Goal: Information Seeking & Learning: Learn about a topic

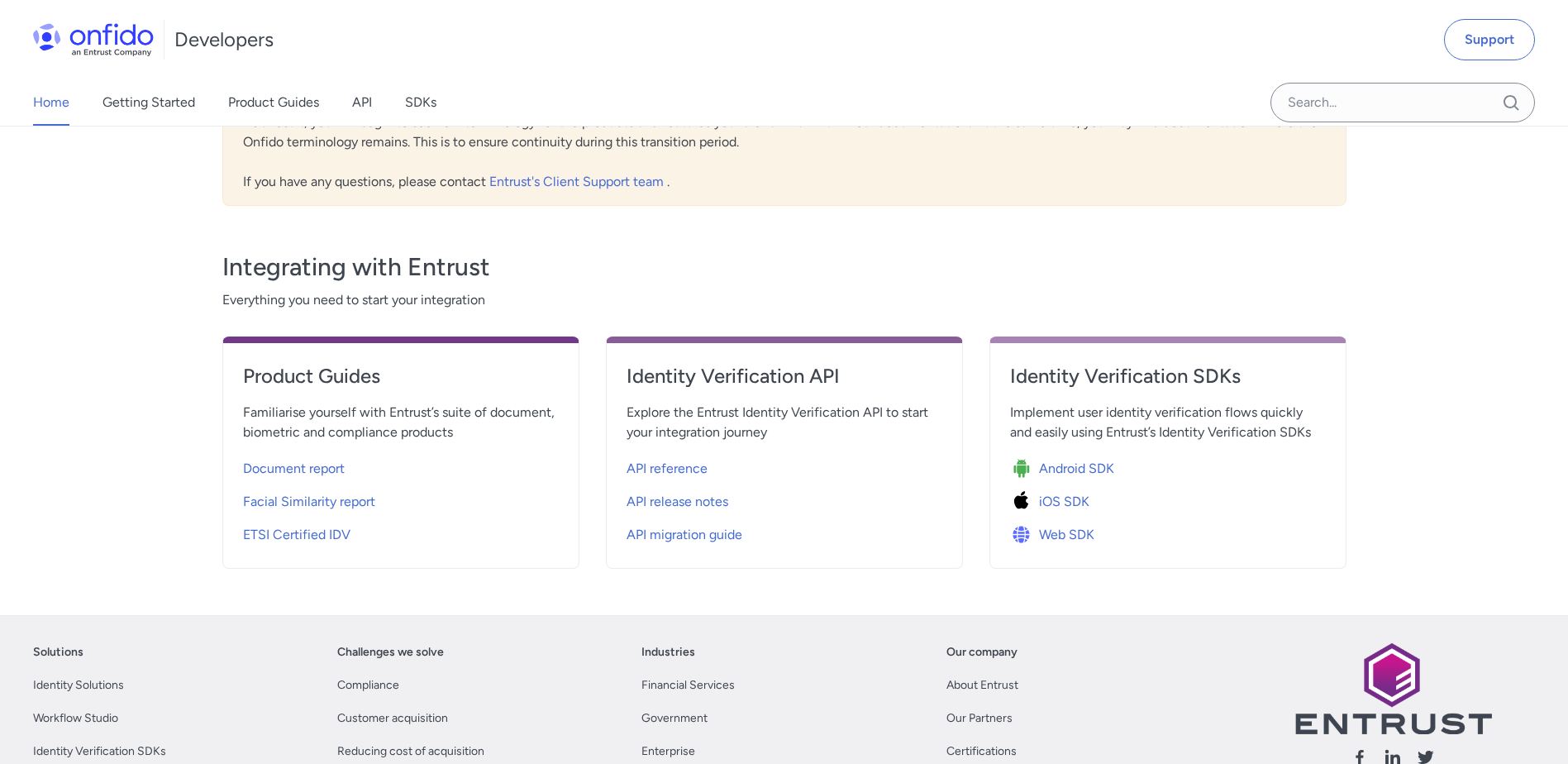
scroll to position [496, 0]
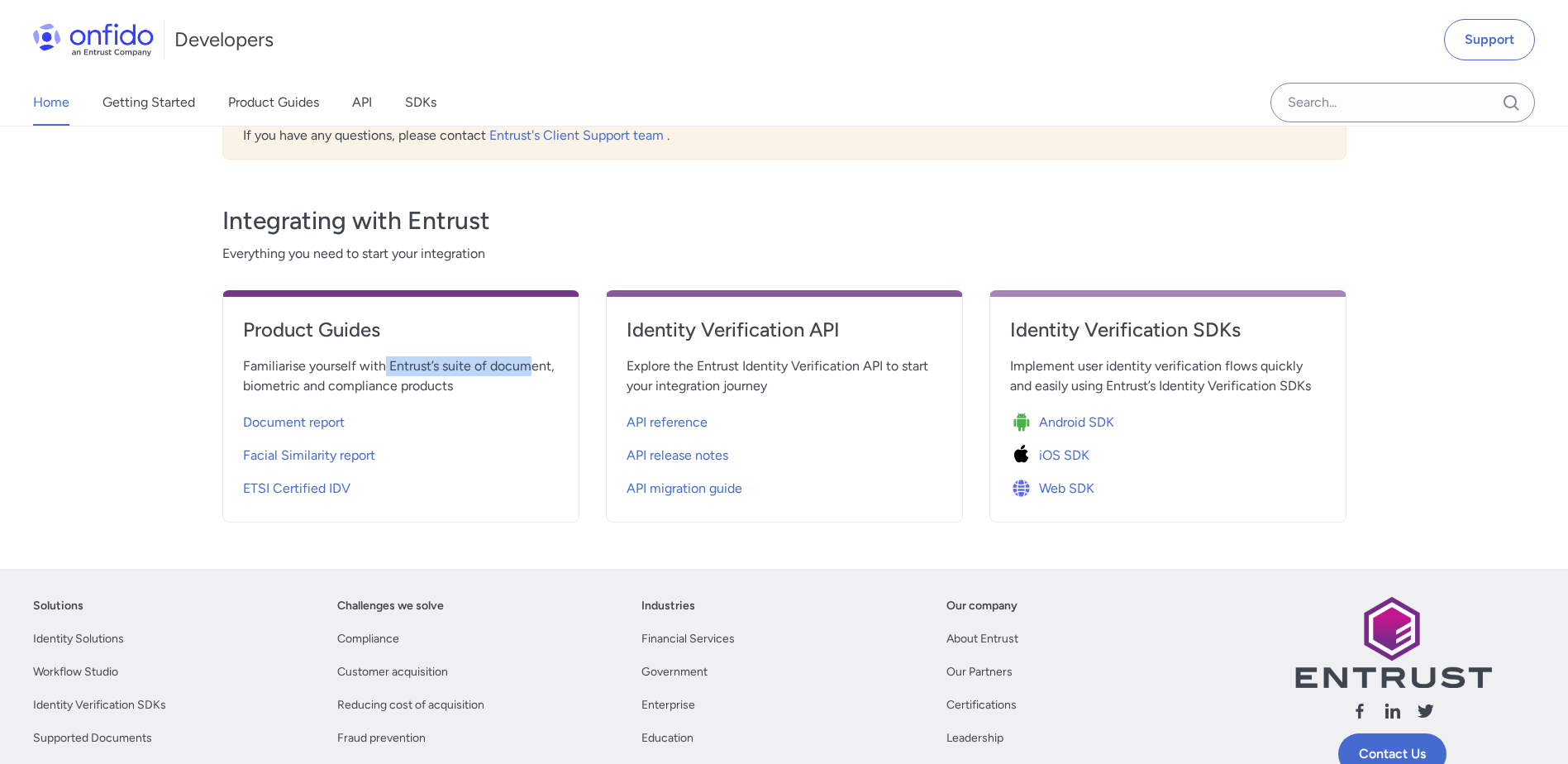
drag, startPoint x: 381, startPoint y: 368, endPoint x: 531, endPoint y: 373, distance: 150.1
click at [531, 373] on span "Familiarise yourself with Entrust’s suite of document, biometric and compliance…" at bounding box center [401, 376] width 316 height 40
drag, startPoint x: 531, startPoint y: 373, endPoint x: 508, endPoint y: 388, distance: 27.5
click at [508, 388] on span "Familiarise yourself with Entrust’s suite of document, biometric and compliance…" at bounding box center [401, 376] width 316 height 40
drag, startPoint x: 818, startPoint y: 367, endPoint x: 912, endPoint y: 397, distance: 98.7
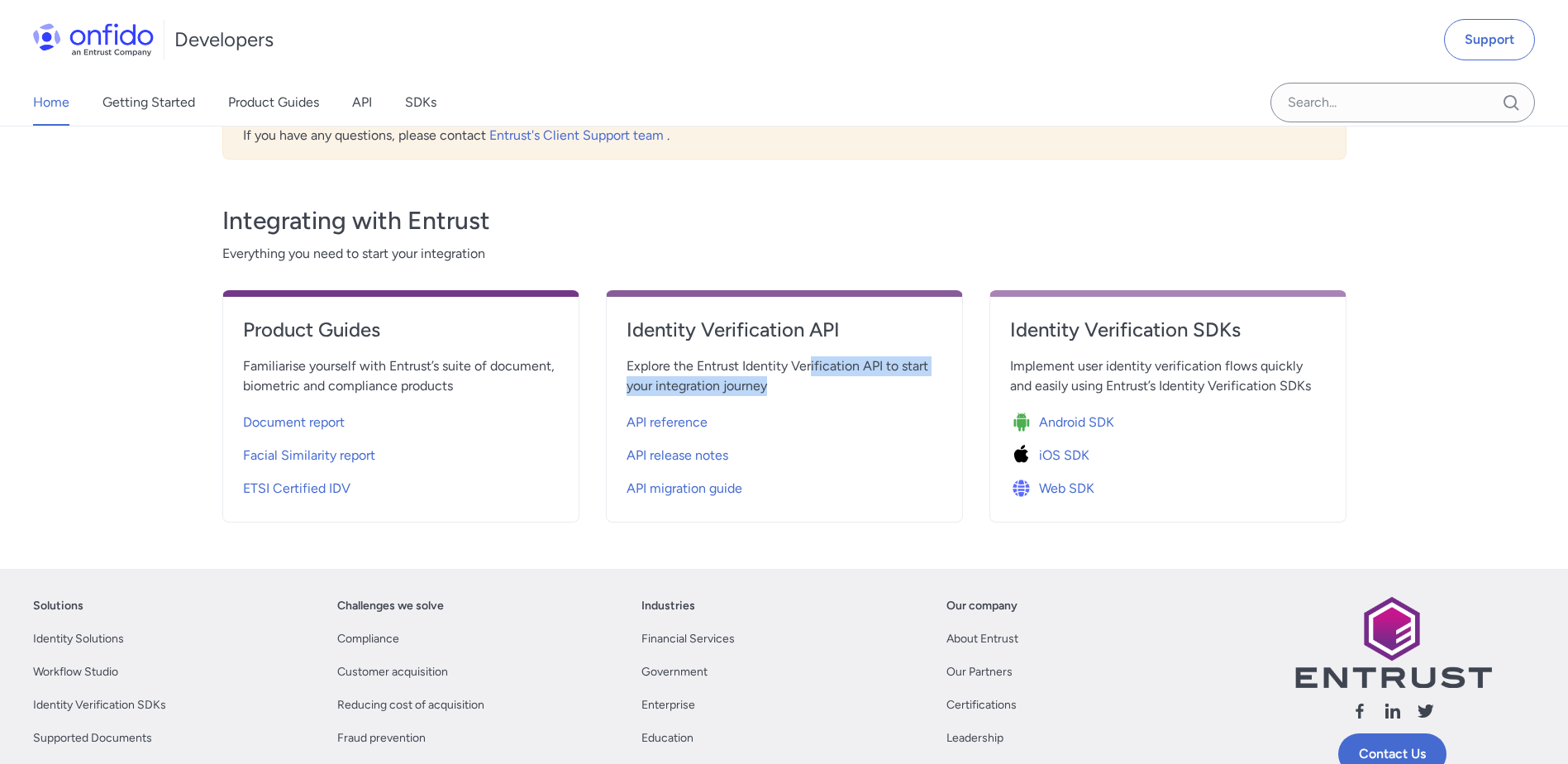
click at [912, 397] on div "Identity Verification API Explore the Entrust Identity Verification API to star…" at bounding box center [784, 407] width 357 height 233
drag, startPoint x: 912, startPoint y: 397, endPoint x: 901, endPoint y: 398, distance: 11.0
click at [901, 398] on div "Identity Verification API Explore the Entrust Identity Verification API to star…" at bounding box center [784, 407] width 357 height 233
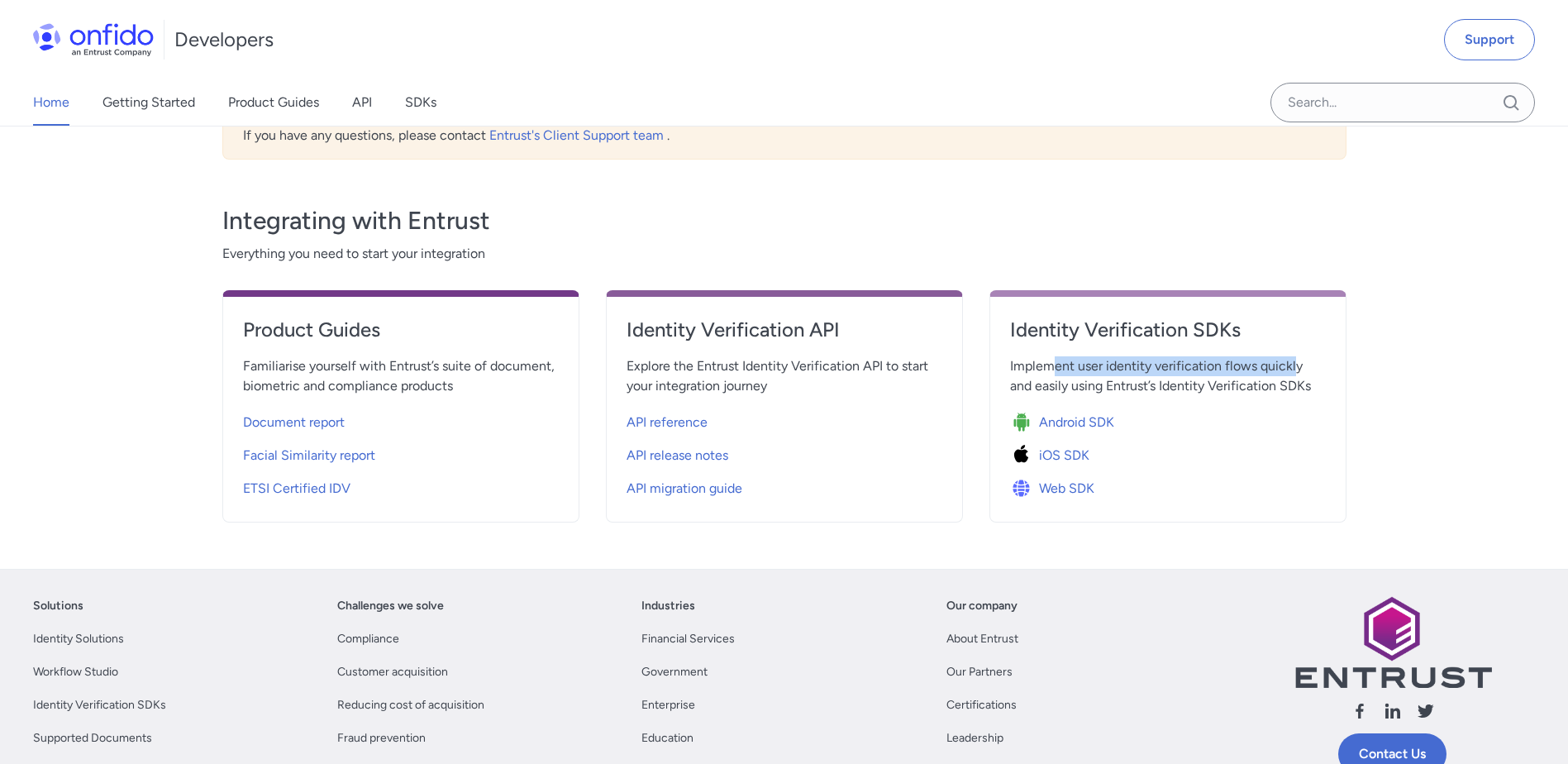
drag, startPoint x: 1048, startPoint y: 365, endPoint x: 1295, endPoint y: 372, distance: 247.1
click at [1295, 372] on span "Implement user identity verification flows quickly and easily using Entrust’s I…" at bounding box center [1168, 376] width 316 height 40
drag, startPoint x: 1059, startPoint y: 385, endPoint x: 1252, endPoint y: 388, distance: 193.0
click at [1252, 388] on span "Implement user identity verification flows quickly and easily using Entrust’s I…" at bounding box center [1168, 376] width 316 height 40
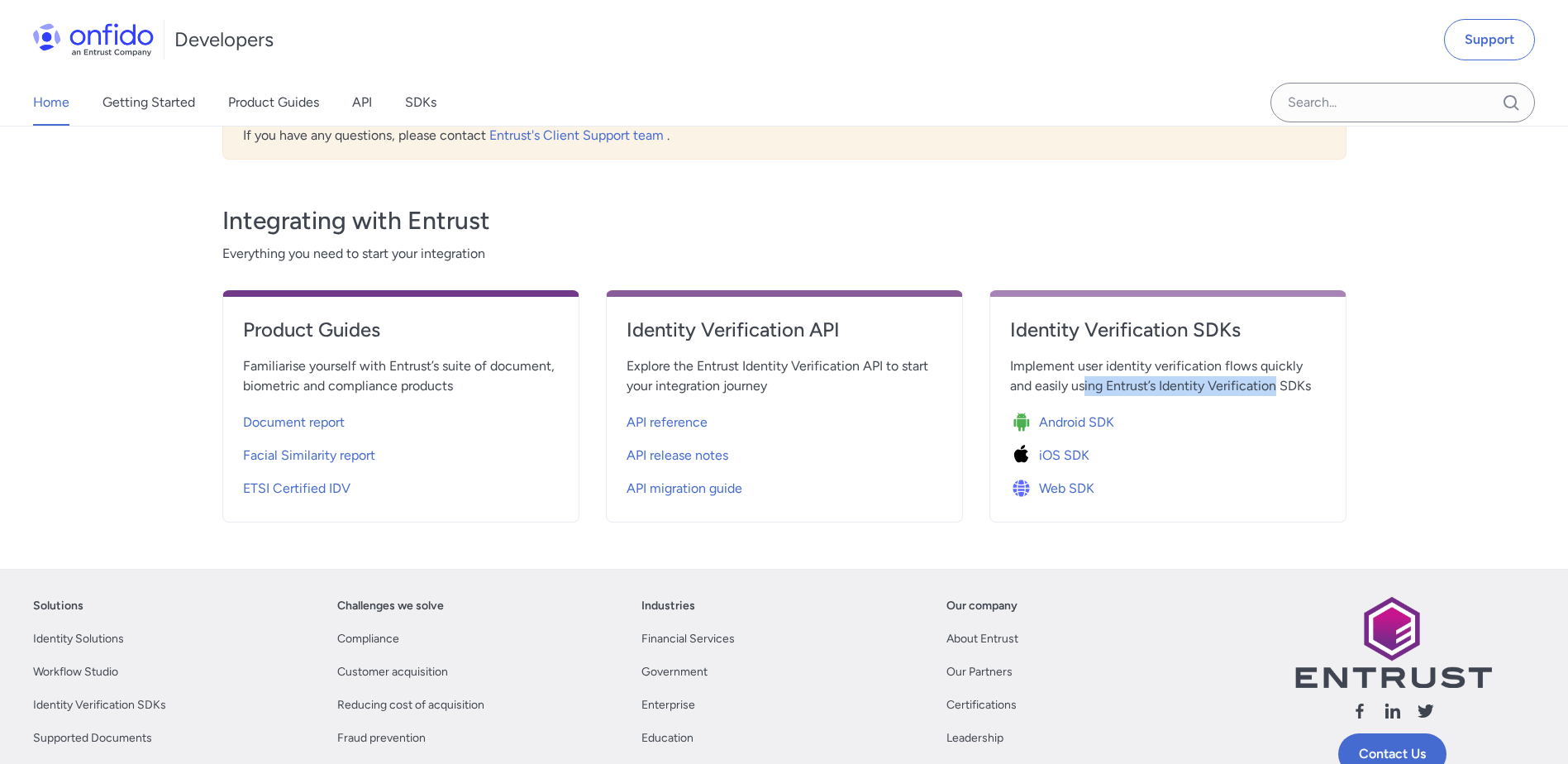
click at [1252, 388] on span "Implement user identity verification flows quickly and easily using Entrust’s I…" at bounding box center [1168, 376] width 316 height 40
click at [697, 421] on span "API reference" at bounding box center [666, 422] width 81 height 20
select select "http"
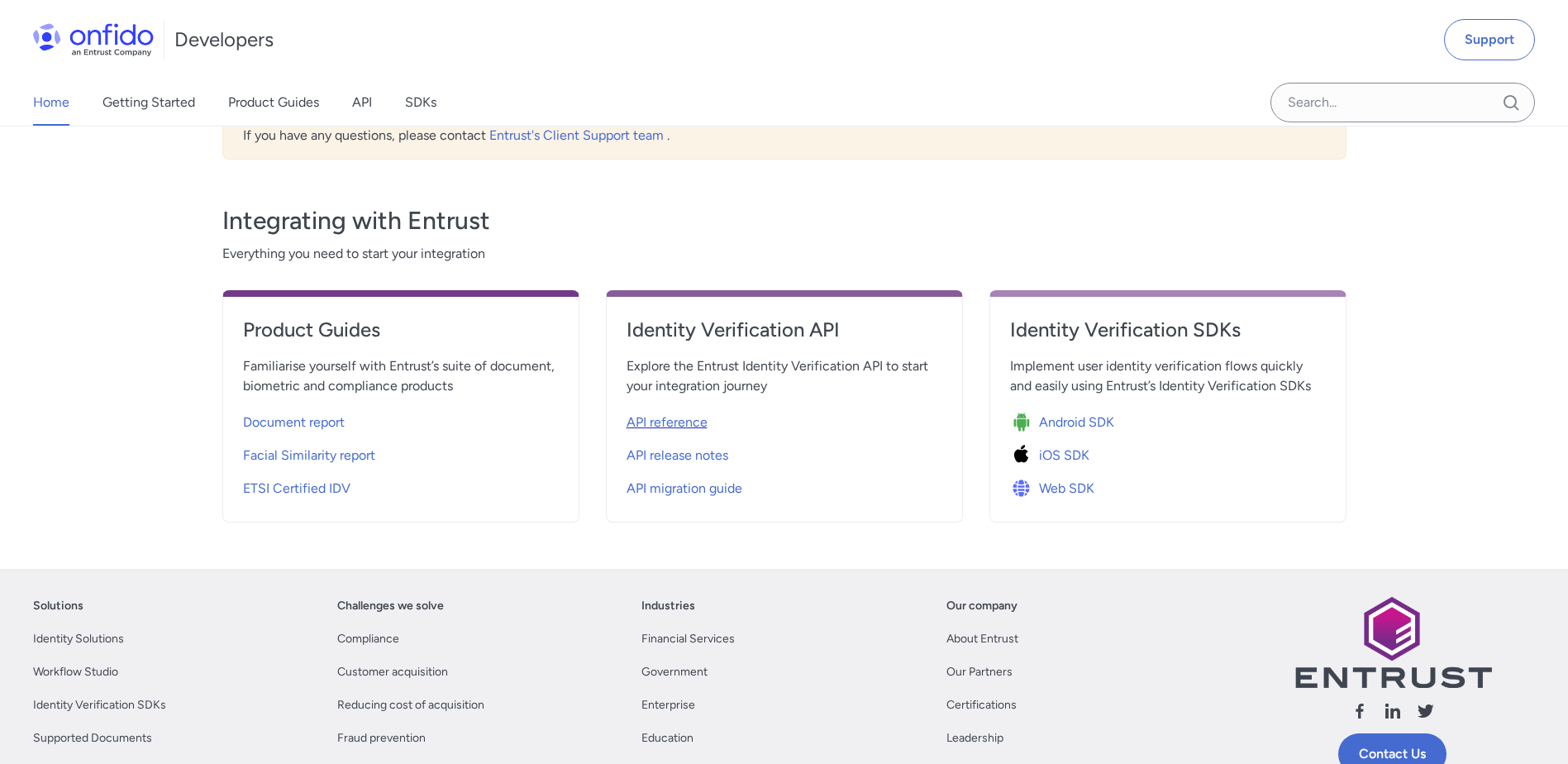
select select "http"
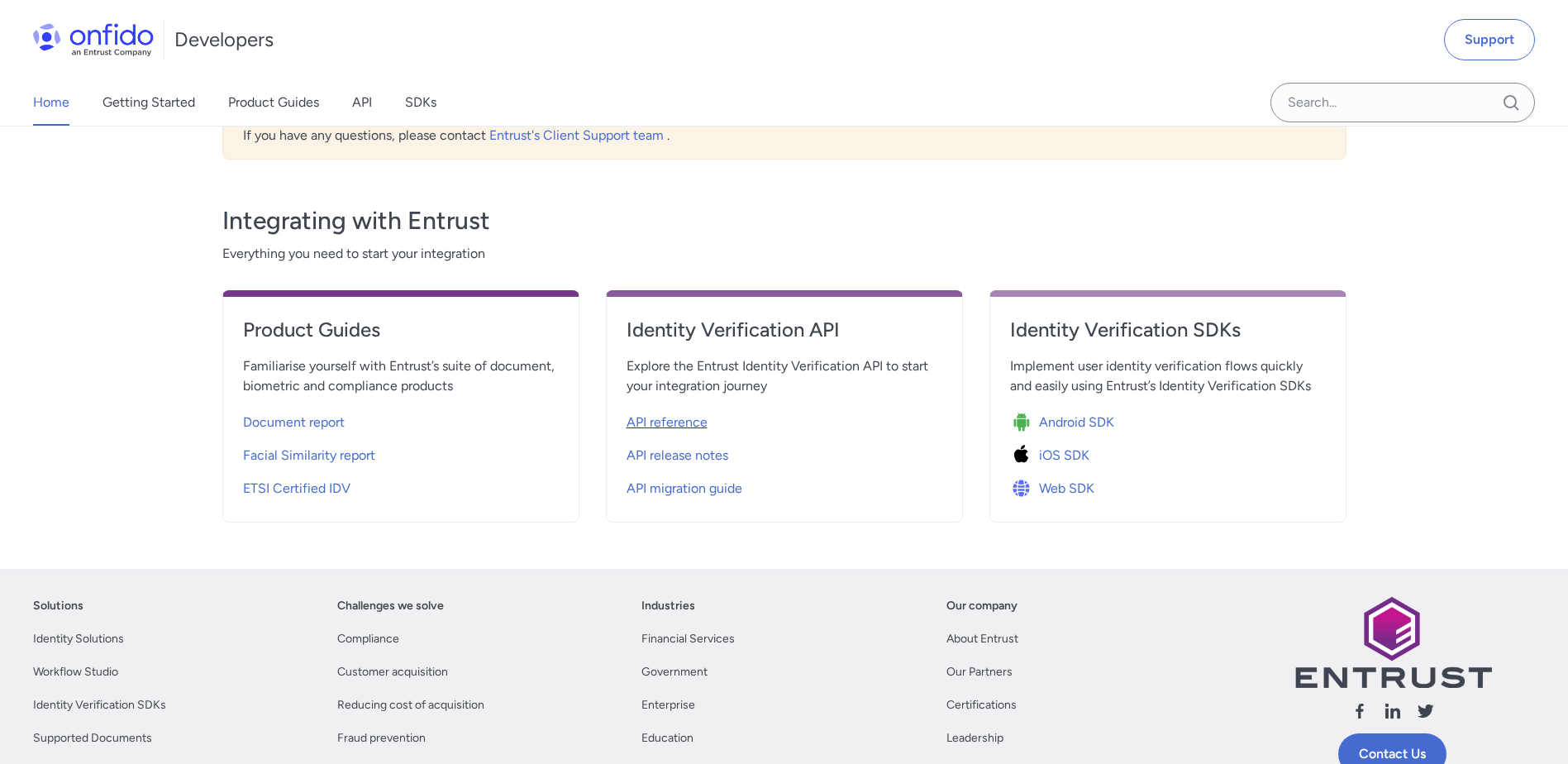
select select "http"
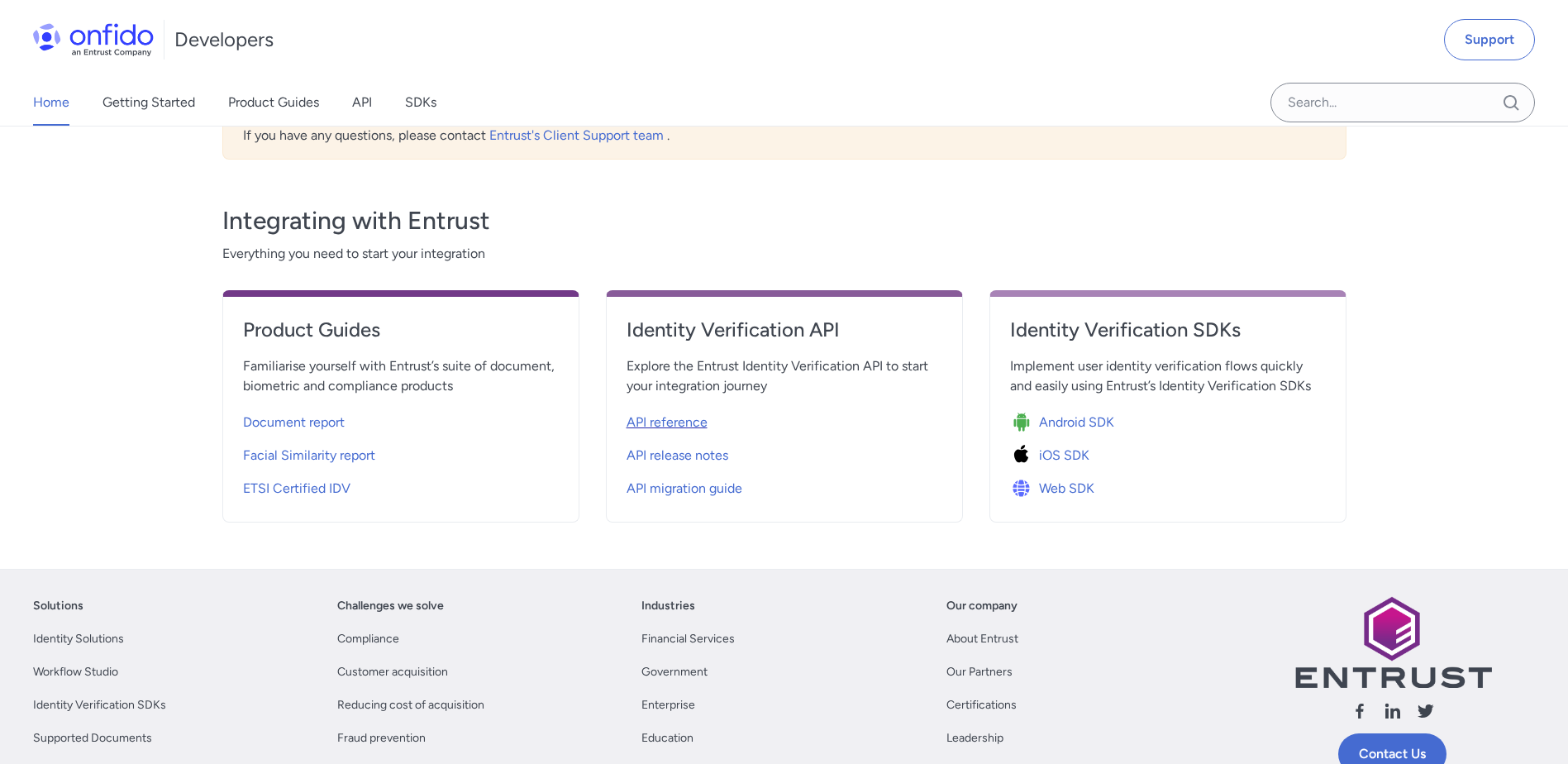
select select "http"
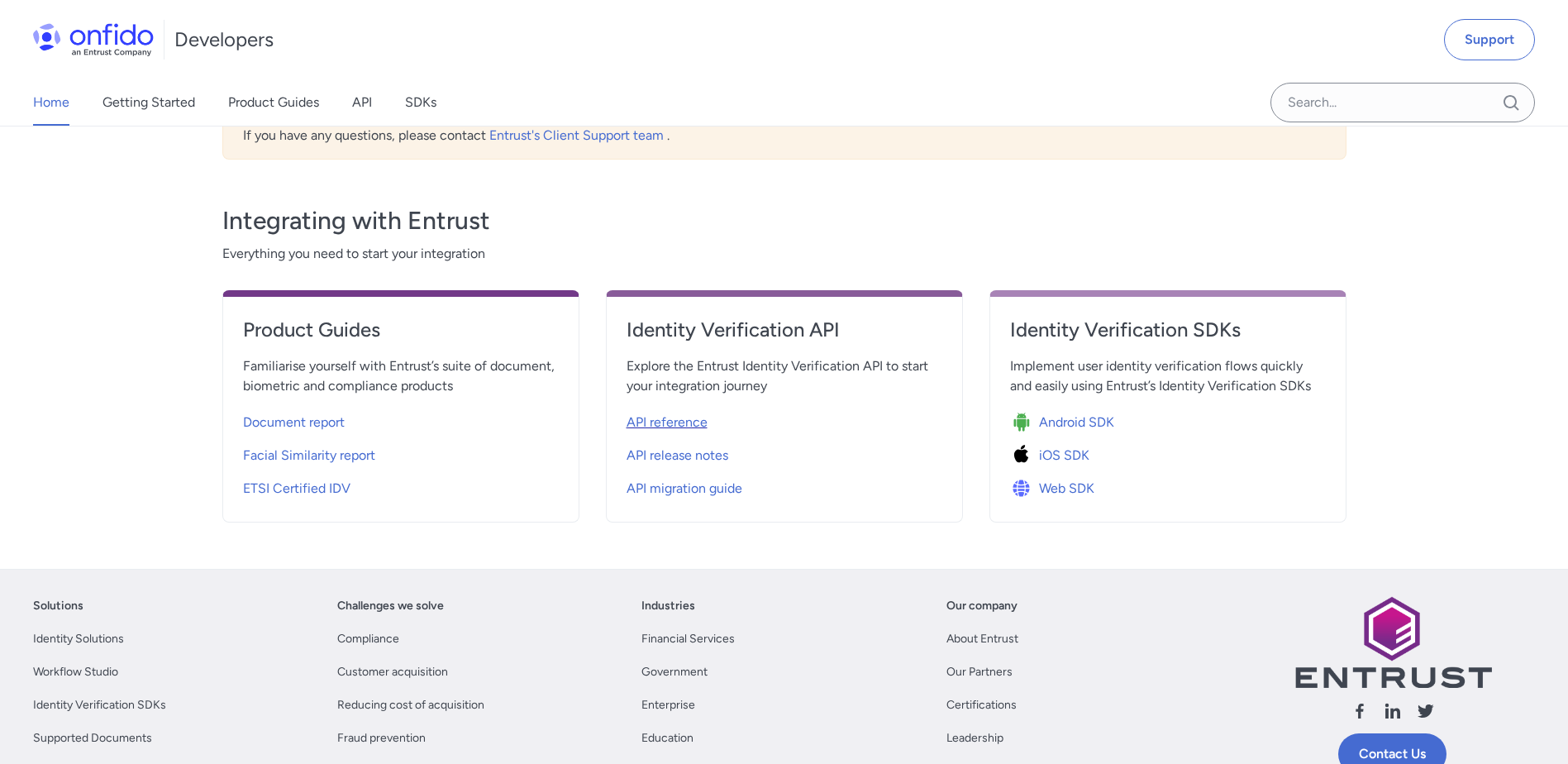
select select "http"
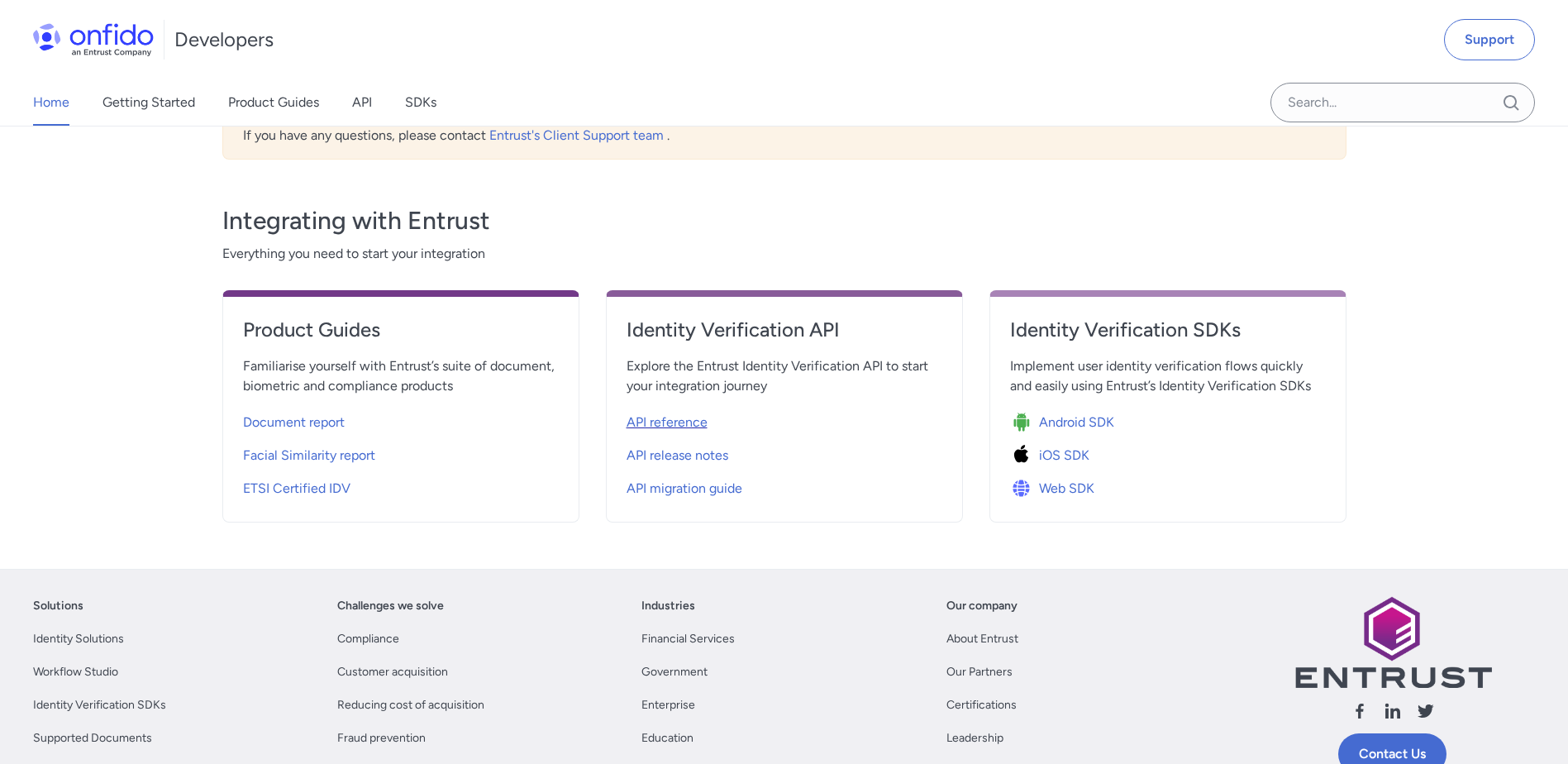
select select "http"
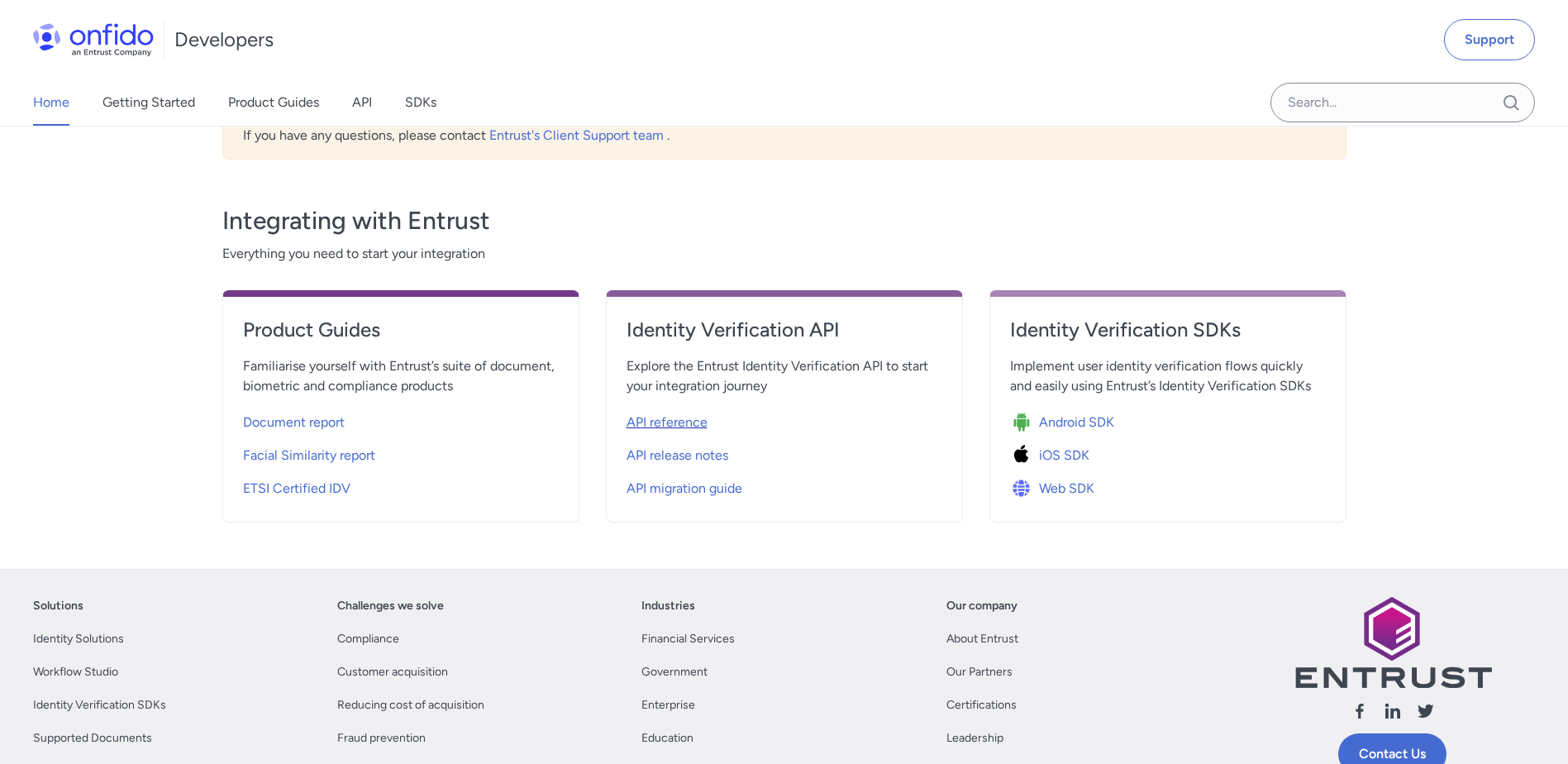
select select "http"
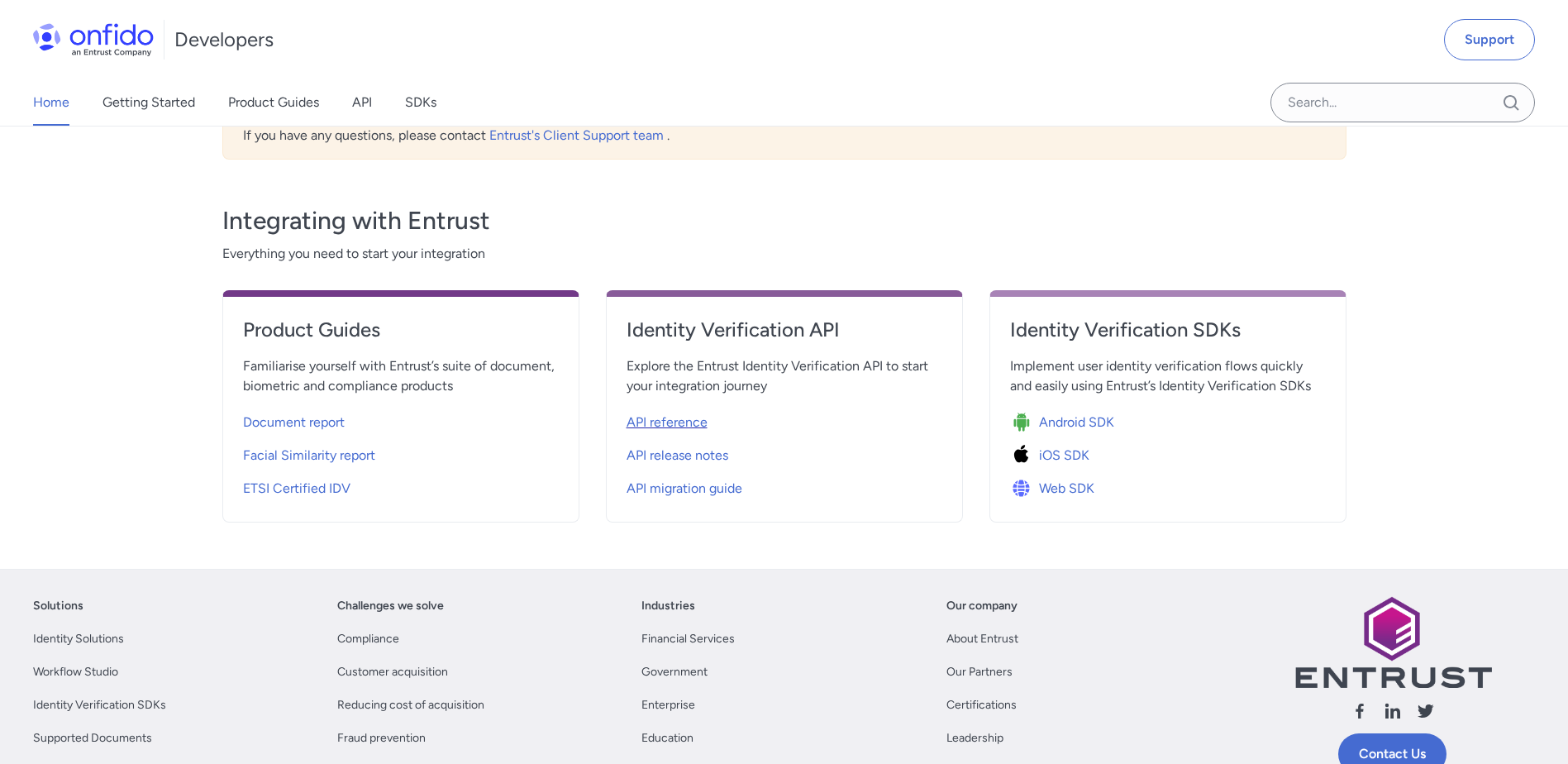
select select "http"
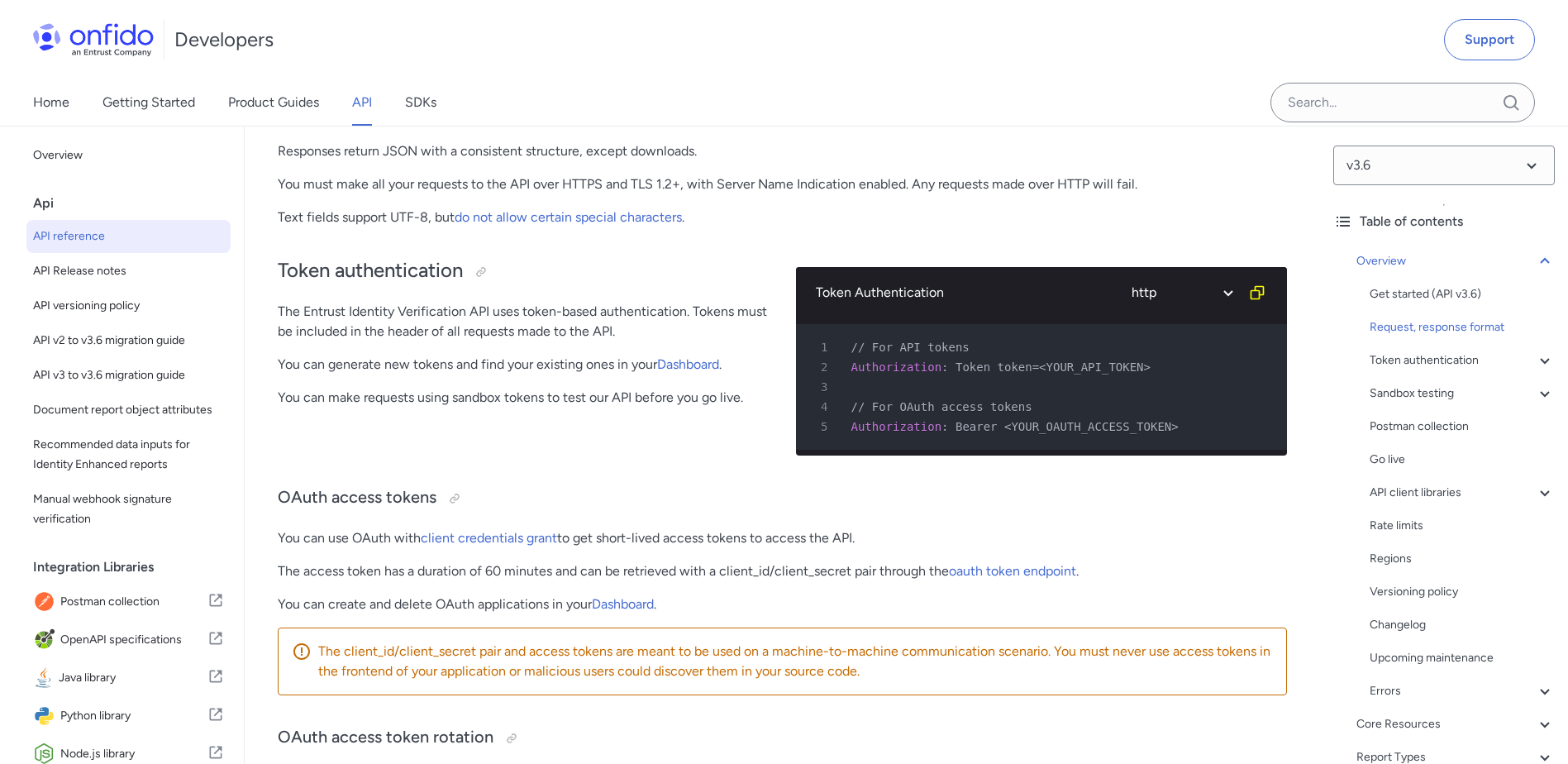
scroll to position [744, 0]
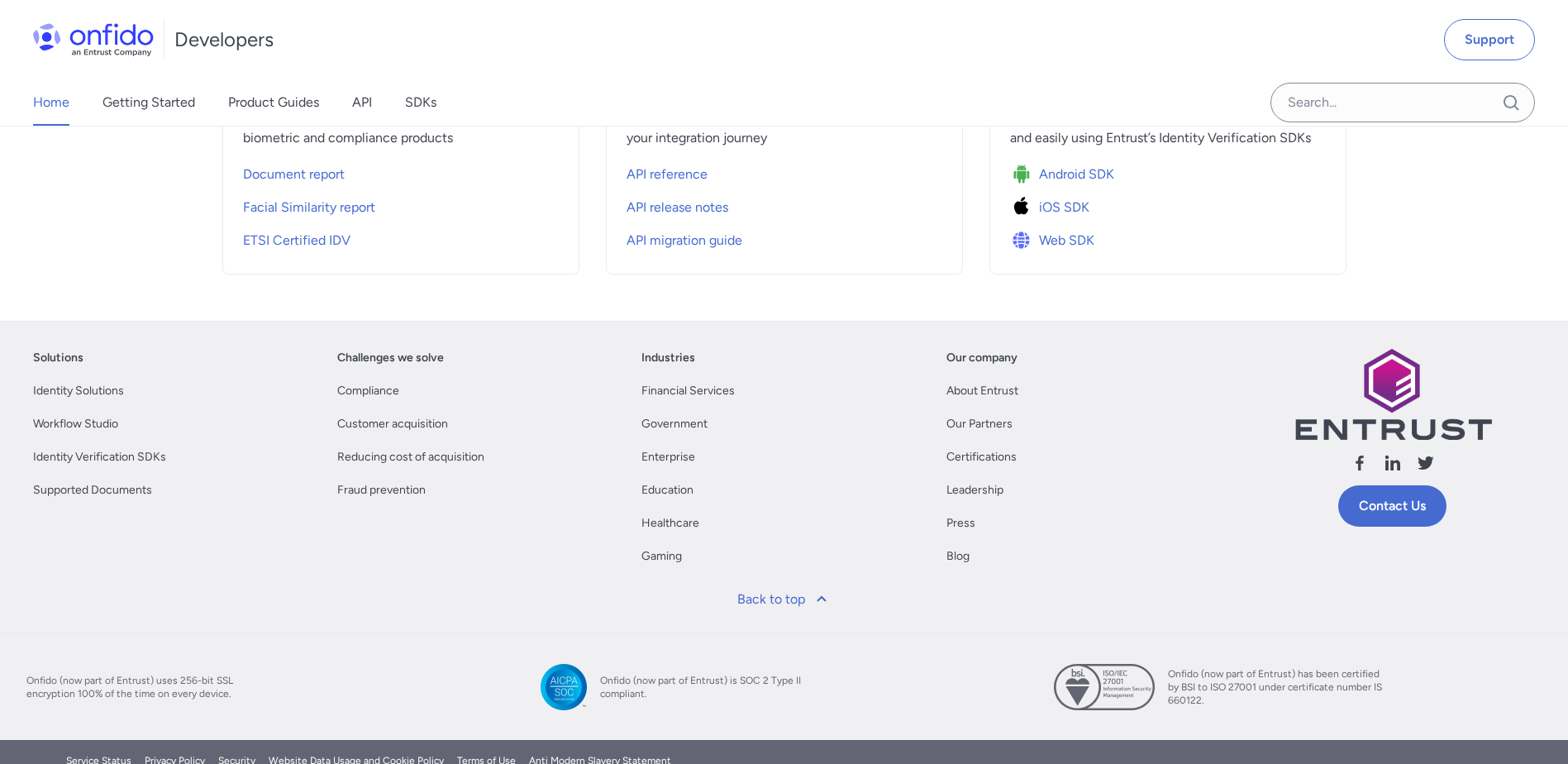
scroll to position [496, 0]
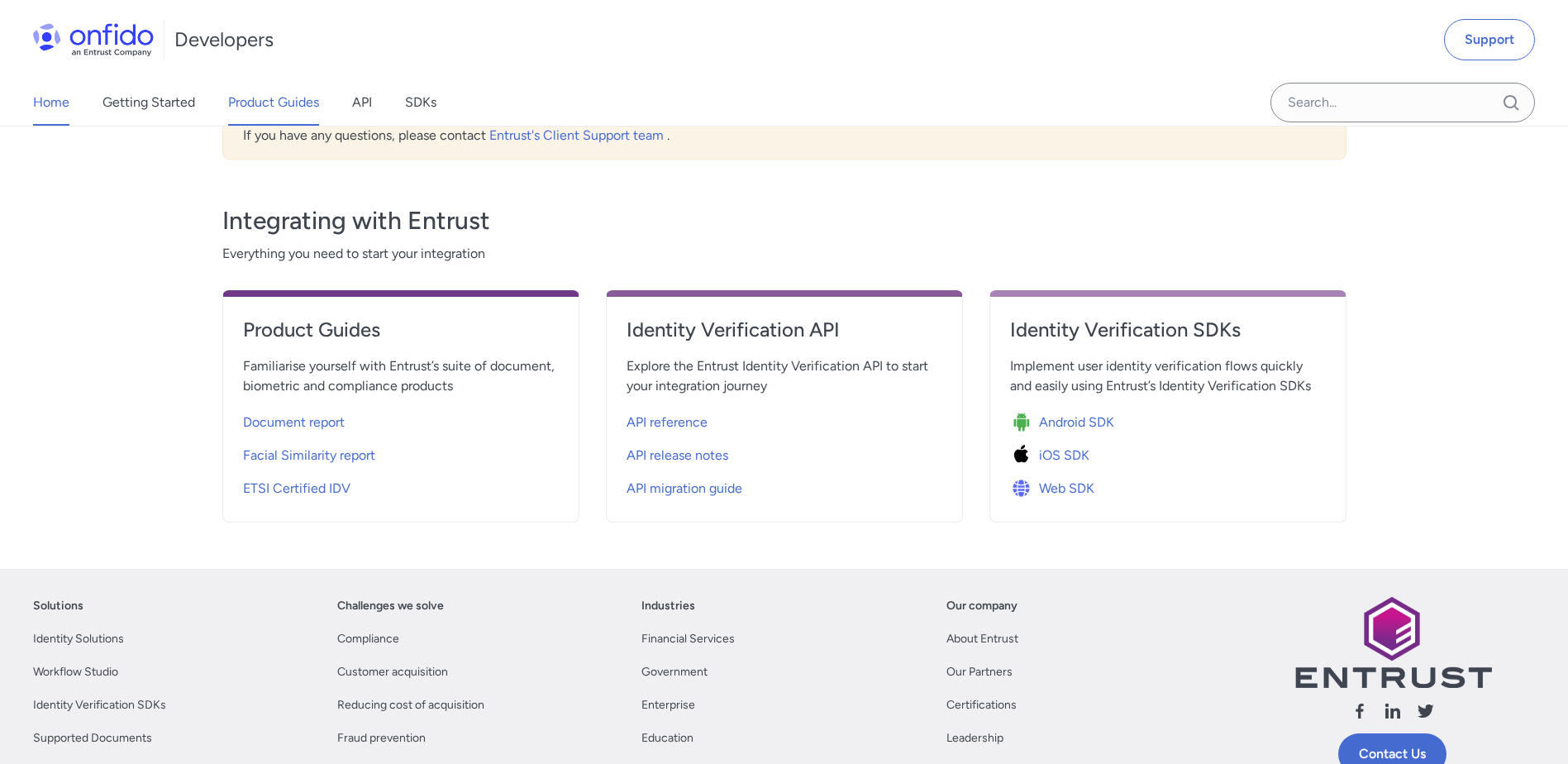
click at [288, 95] on link "Product Guides" at bounding box center [273, 102] width 91 height 47
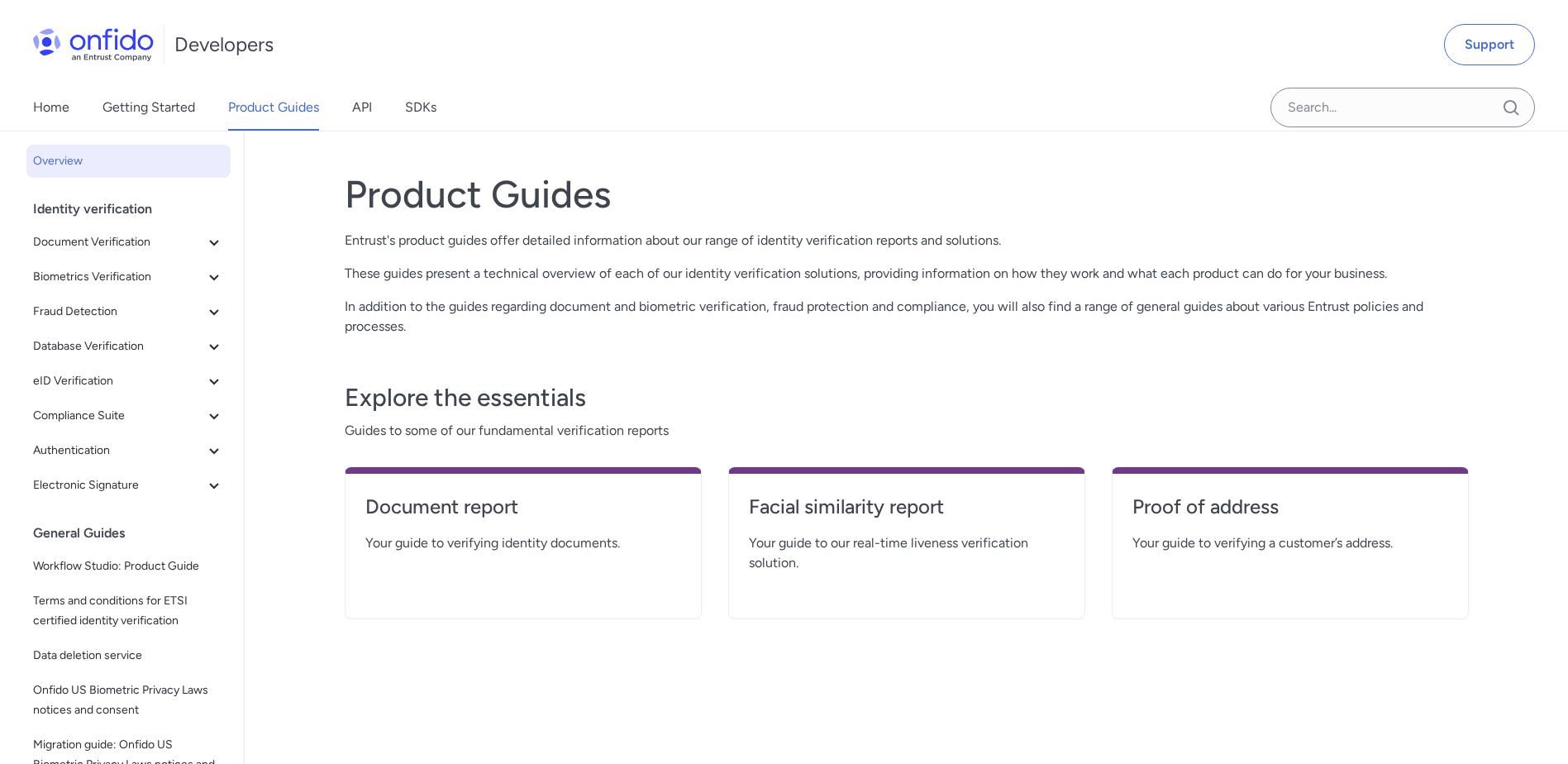
scroll to position [82, 0]
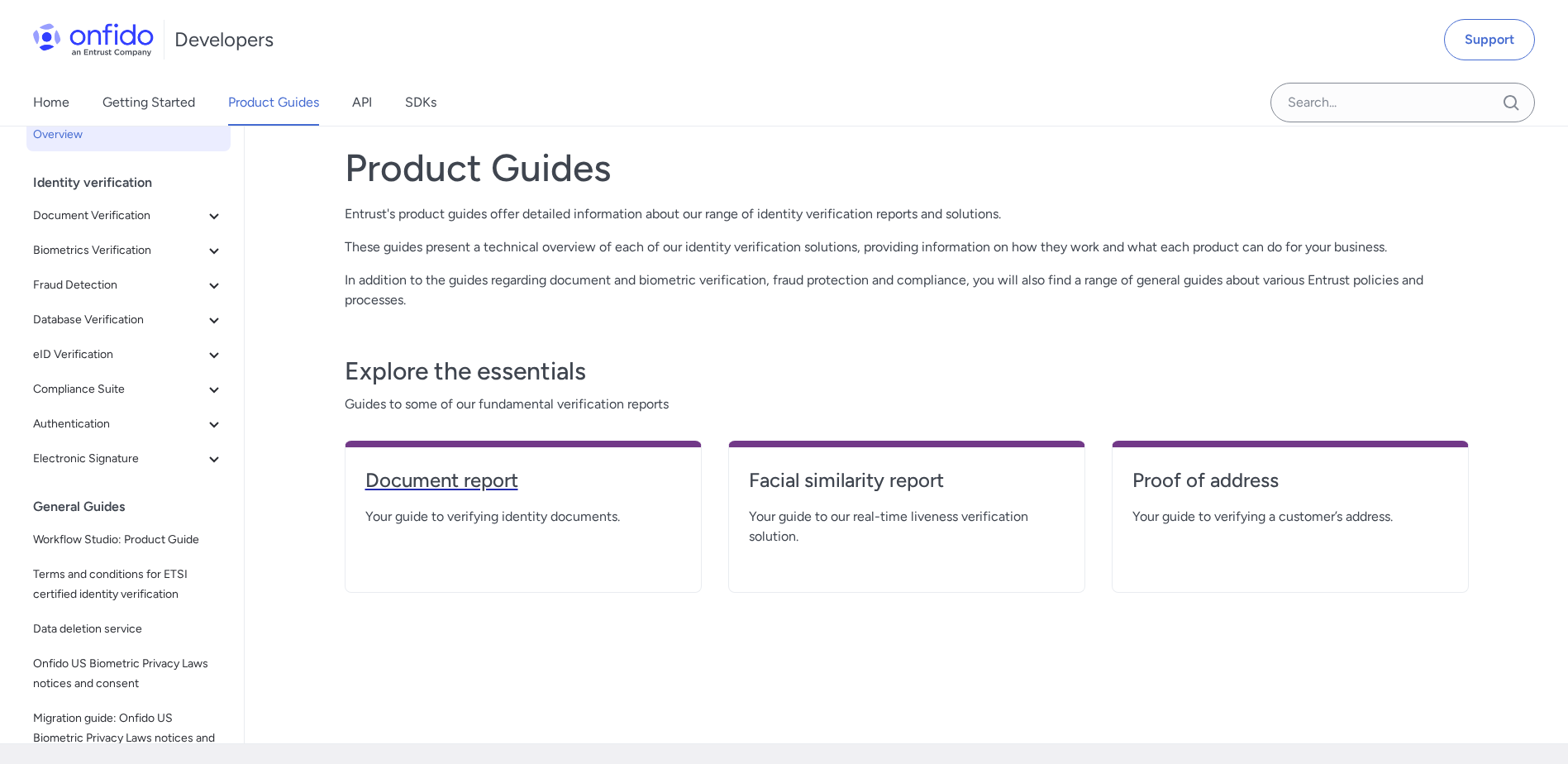
click at [475, 486] on h4 "Document report" at bounding box center [523, 480] width 316 height 26
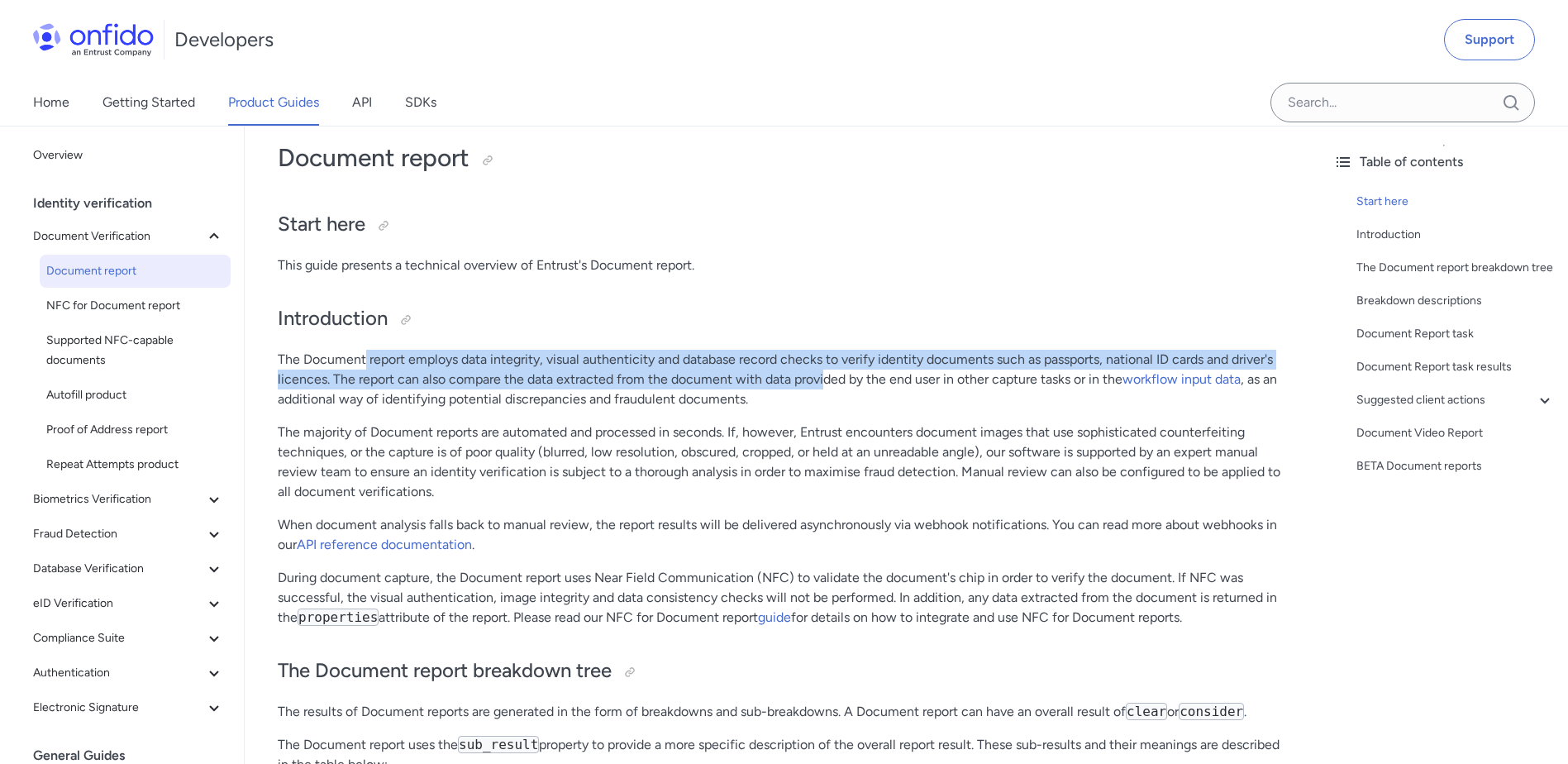
drag, startPoint x: 366, startPoint y: 357, endPoint x: 825, endPoint y: 385, distance: 459.9
click at [825, 385] on p "The Document report employs data integrity, visual authenticity and database re…" at bounding box center [782, 379] width 1009 height 59
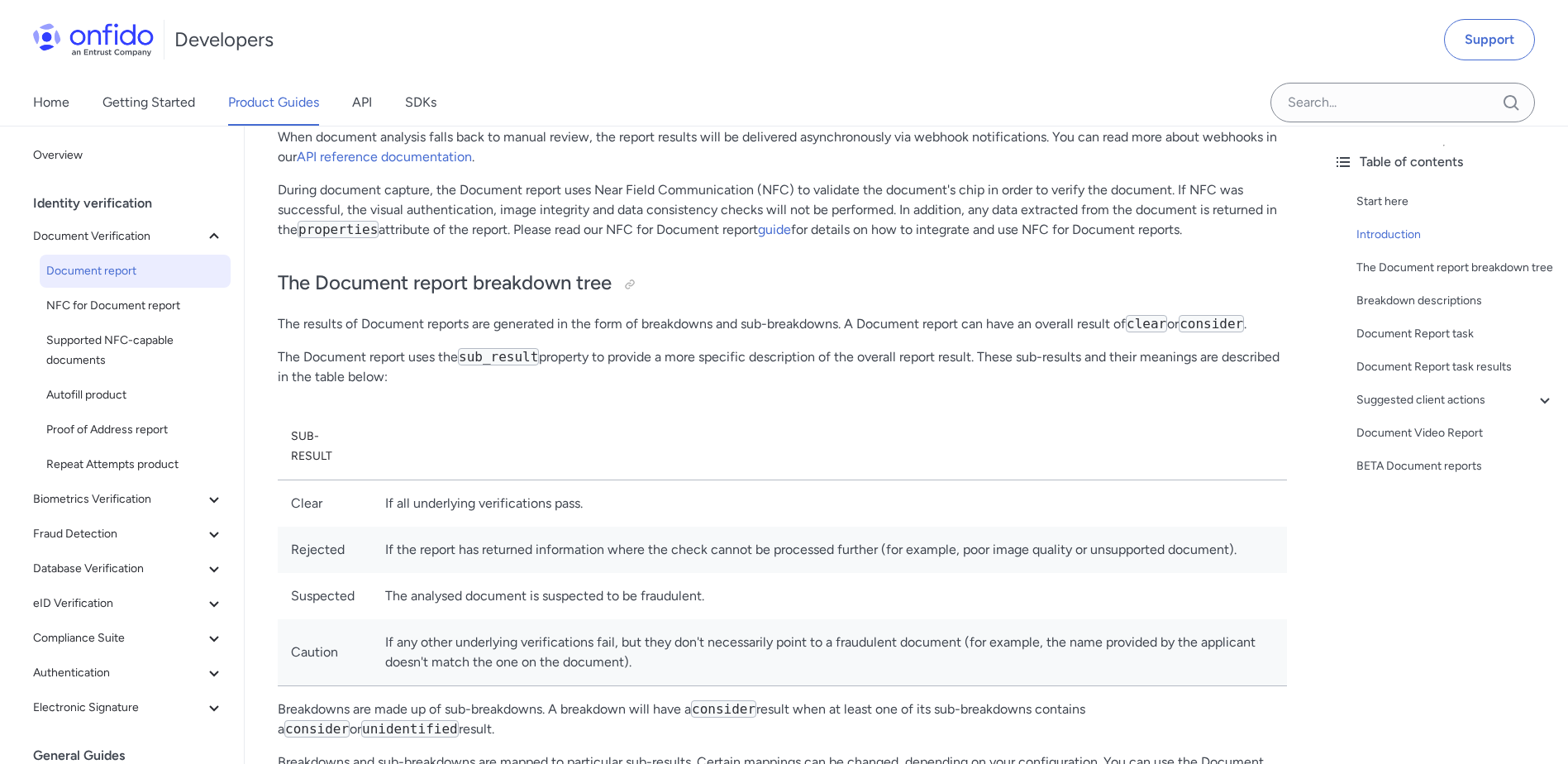
scroll to position [496, 0]
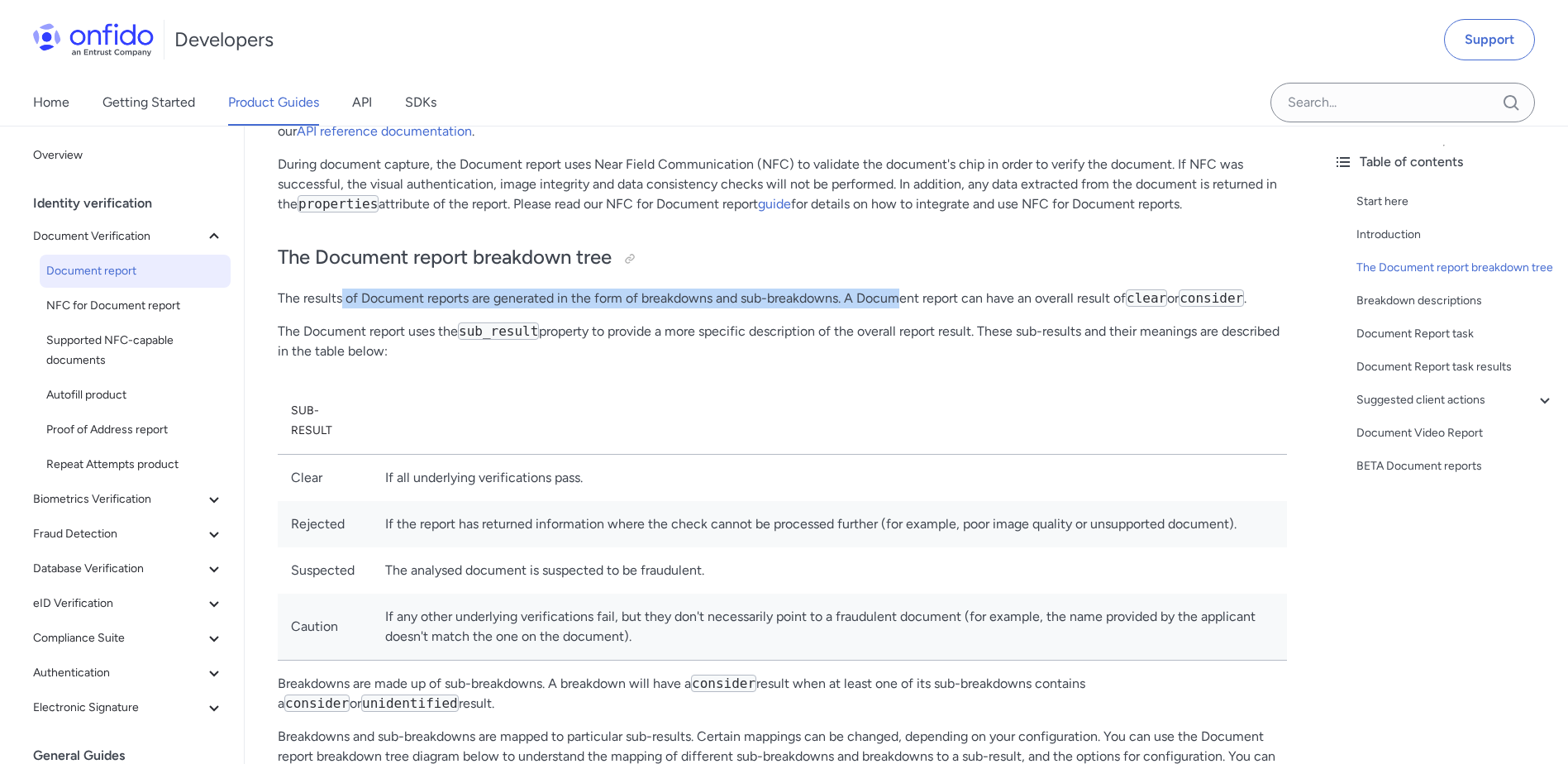
drag, startPoint x: 343, startPoint y: 297, endPoint x: 899, endPoint y: 303, distance: 556.0
click at [899, 303] on p "The results of Document reports are generated in the form of breakdowns and sub…" at bounding box center [782, 298] width 1009 height 20
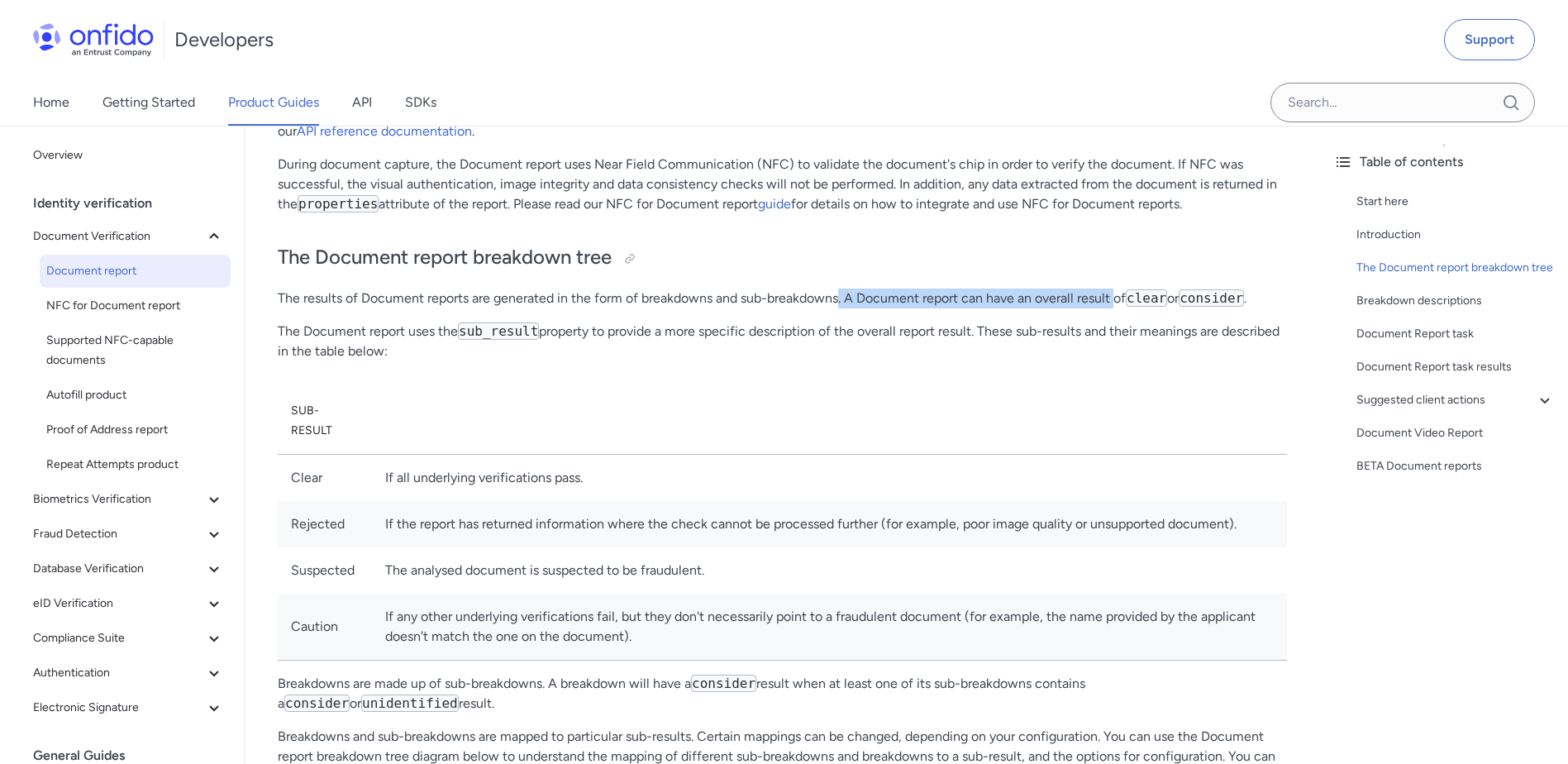
drag, startPoint x: 886, startPoint y: 295, endPoint x: 1116, endPoint y: 301, distance: 230.1
click at [1116, 301] on p "The results of Document reports are generated in the form of breakdowns and sub…" at bounding box center [782, 298] width 1009 height 20
click at [1116, 302] on p "The results of Document reports are generated in the form of breakdowns and sub…" at bounding box center [782, 298] width 1009 height 20
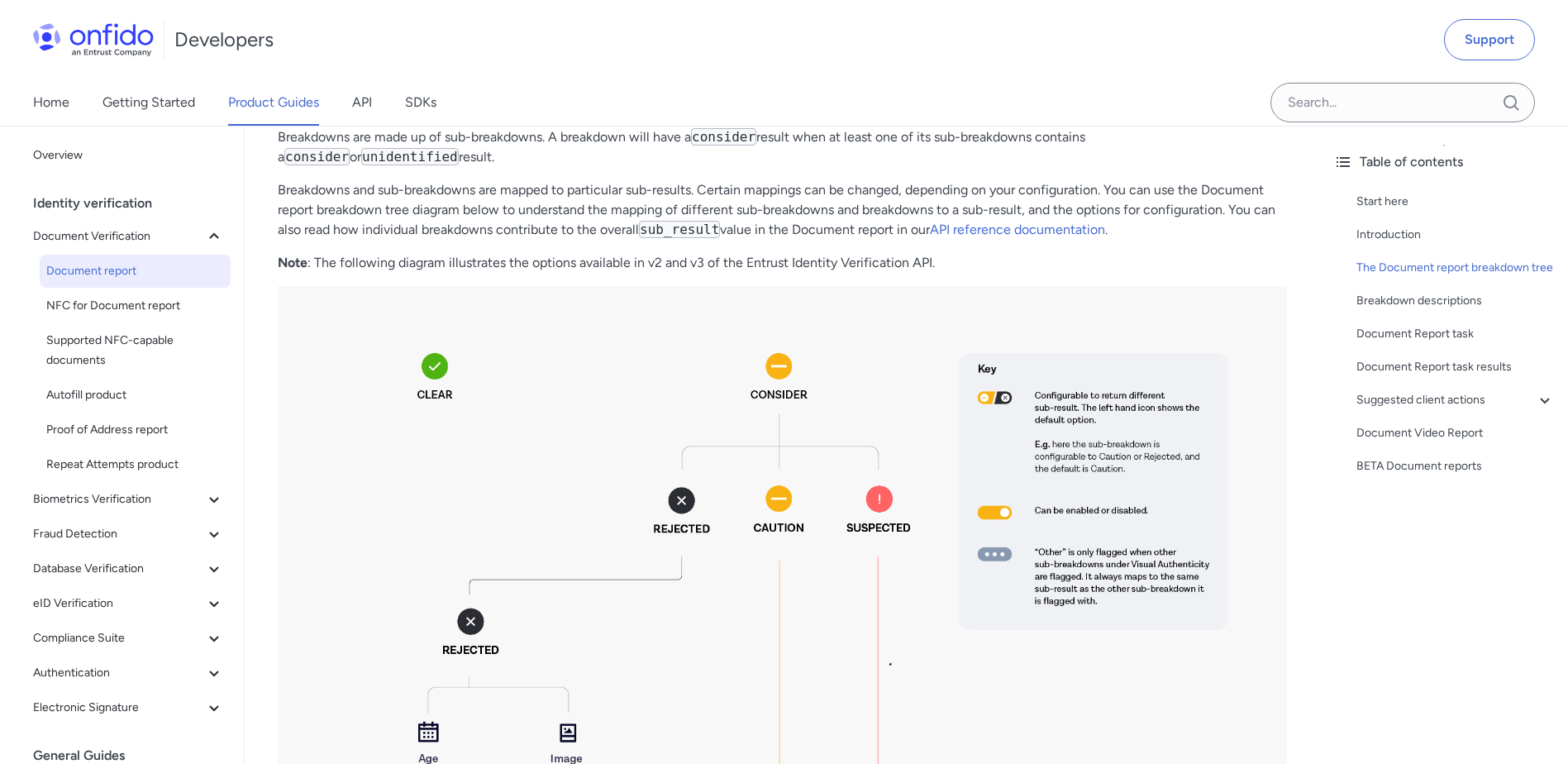
scroll to position [909, 0]
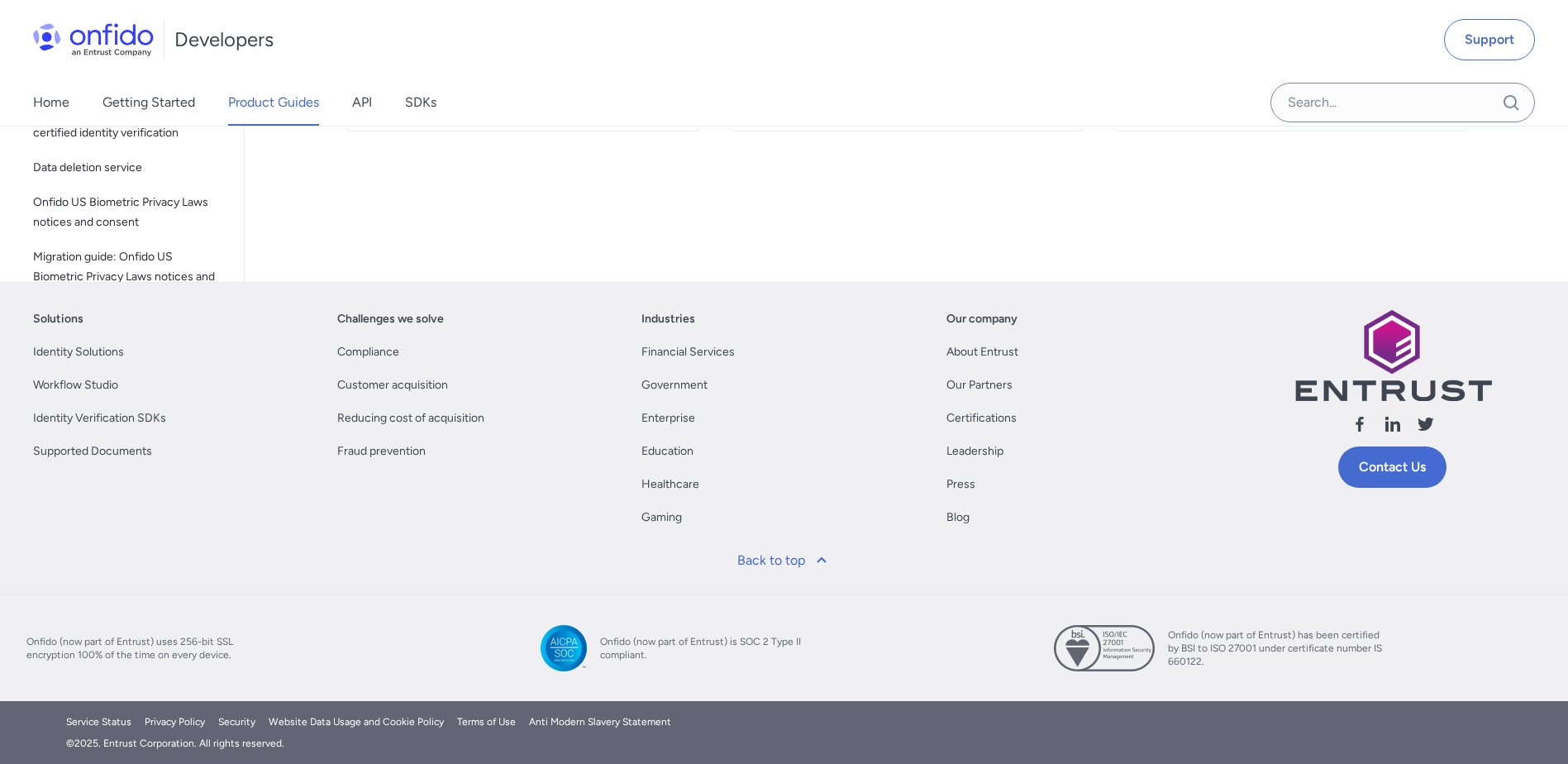
scroll to position [82, 0]
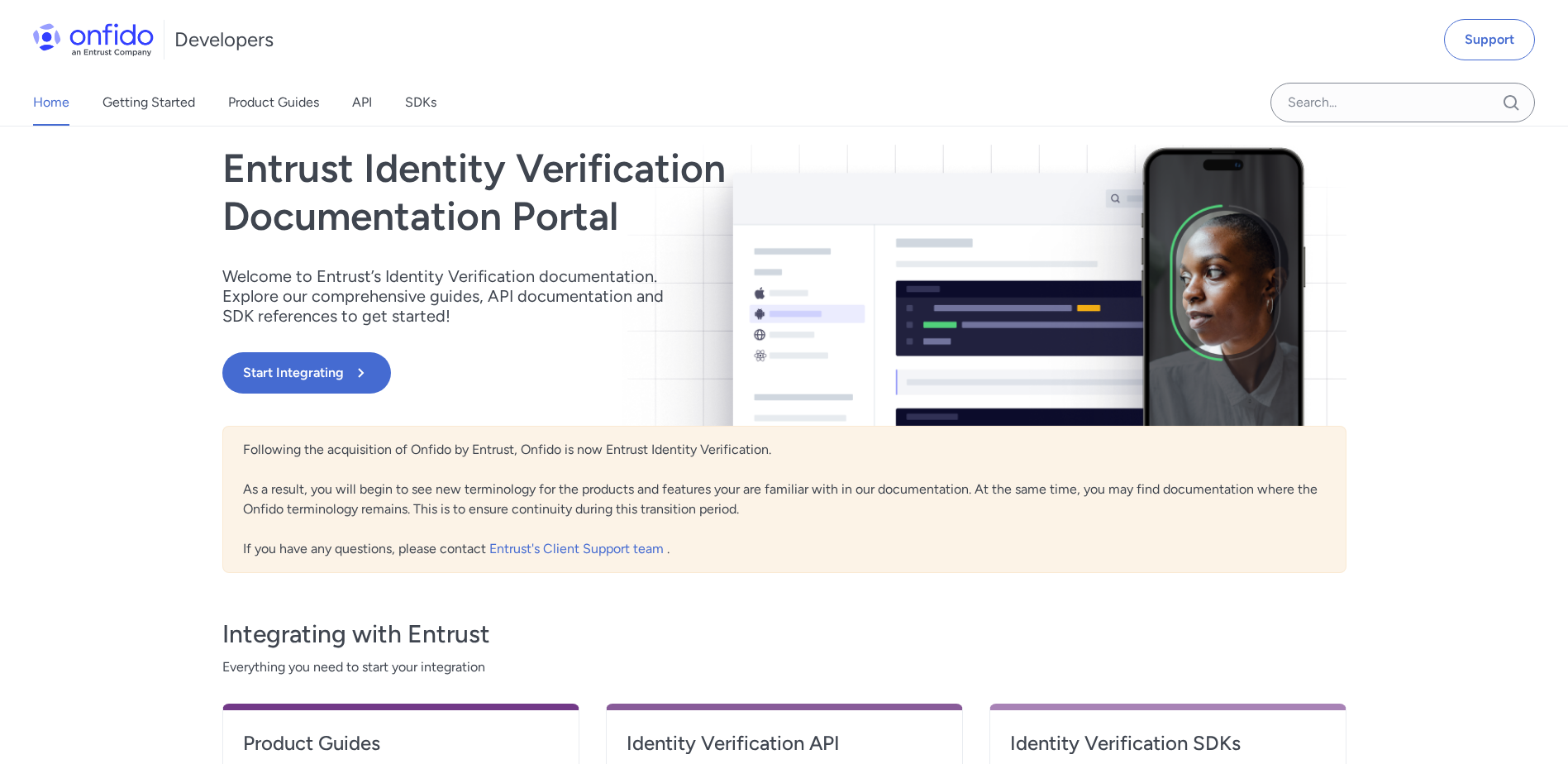
scroll to position [496, 0]
